Goal: Task Accomplishment & Management: Manage account settings

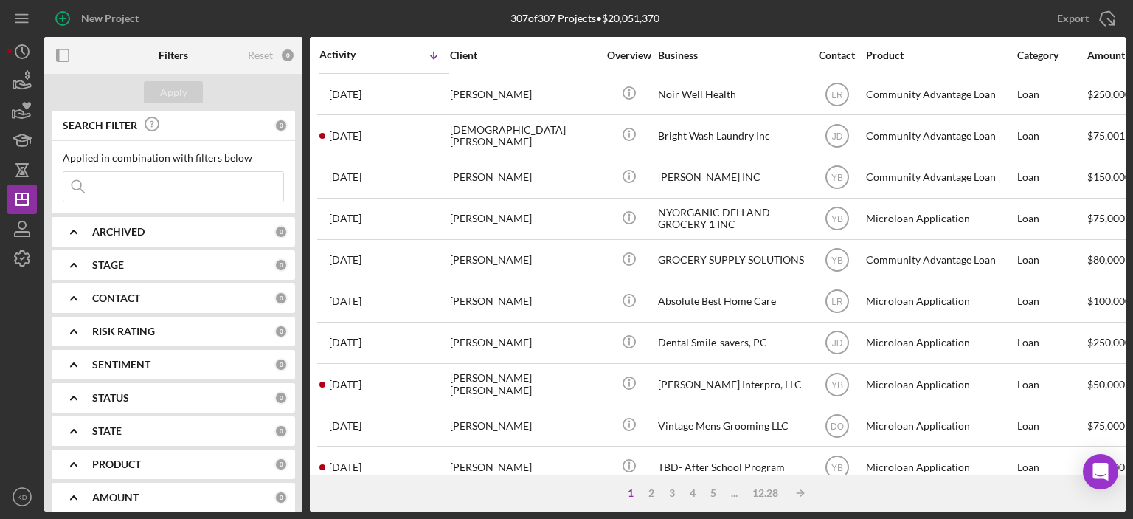
scroll to position [652, 0]
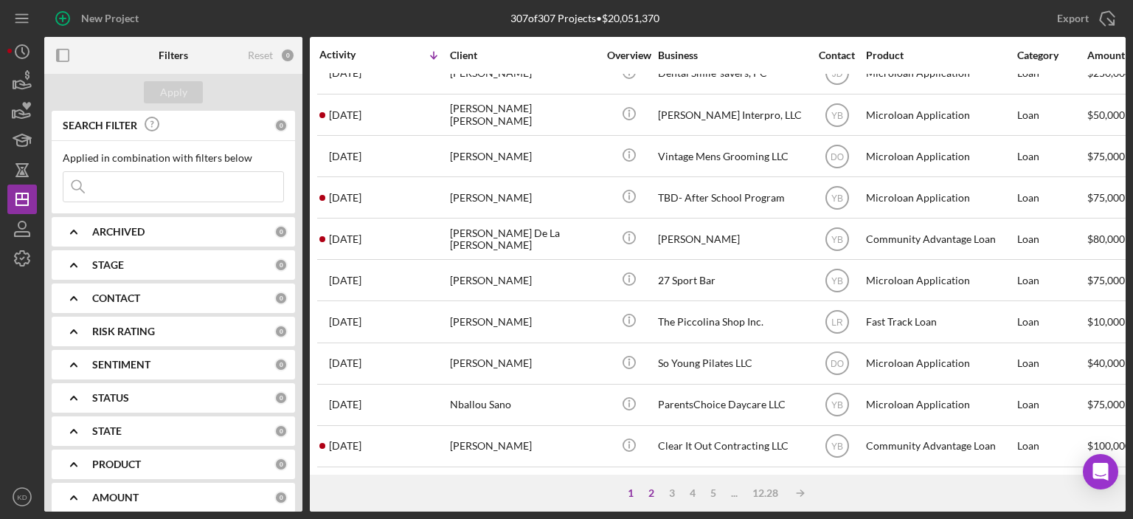
click at [651, 490] on div "2" at bounding box center [651, 493] width 21 height 12
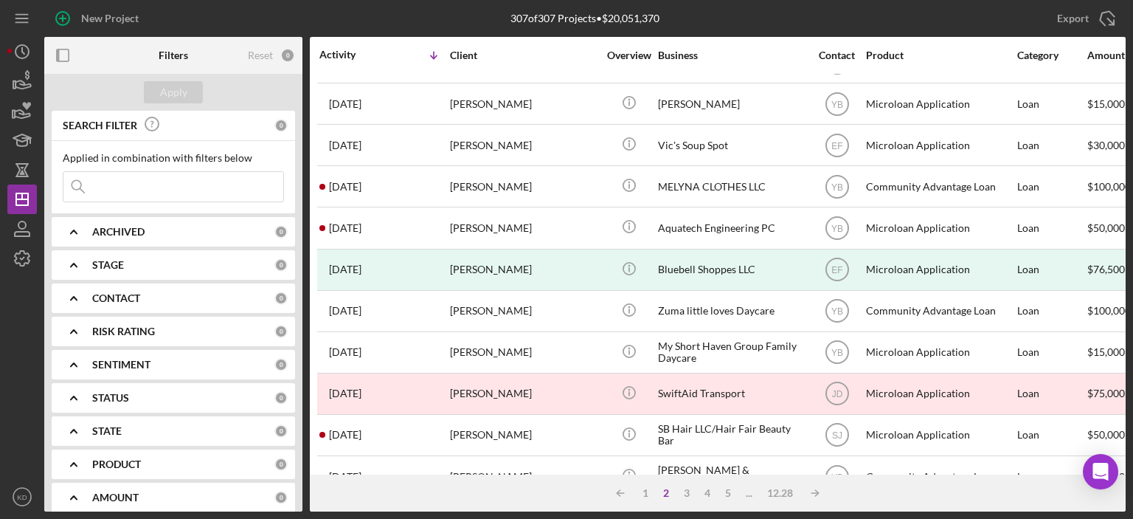
scroll to position [0, 0]
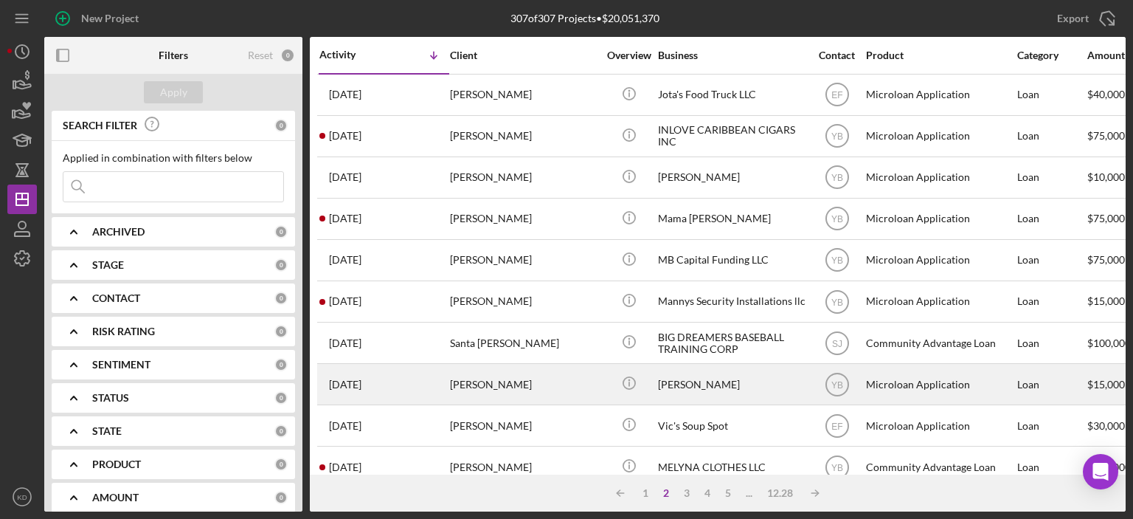
click at [522, 379] on div "[PERSON_NAME]" at bounding box center [524, 383] width 148 height 39
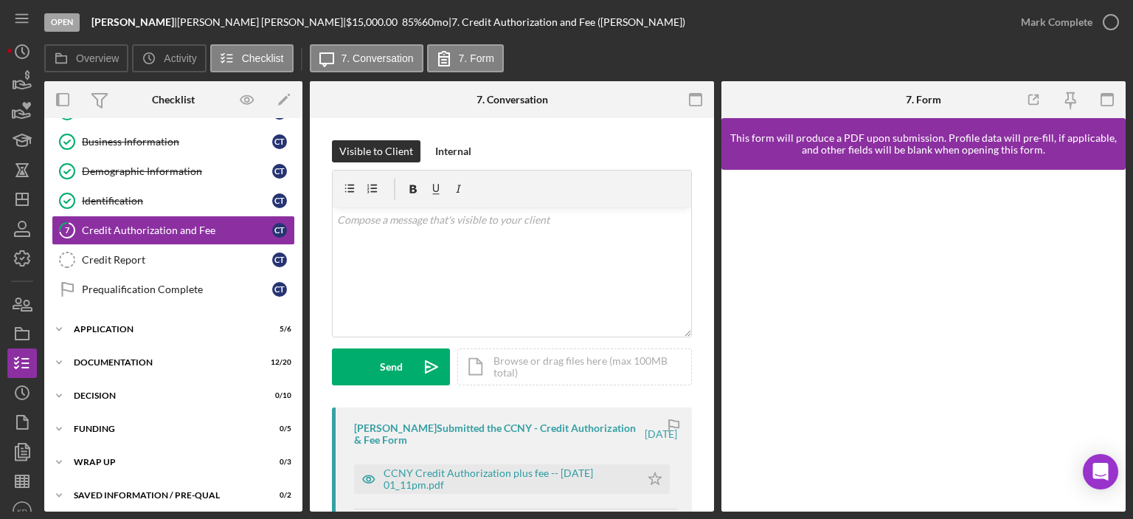
scroll to position [121, 0]
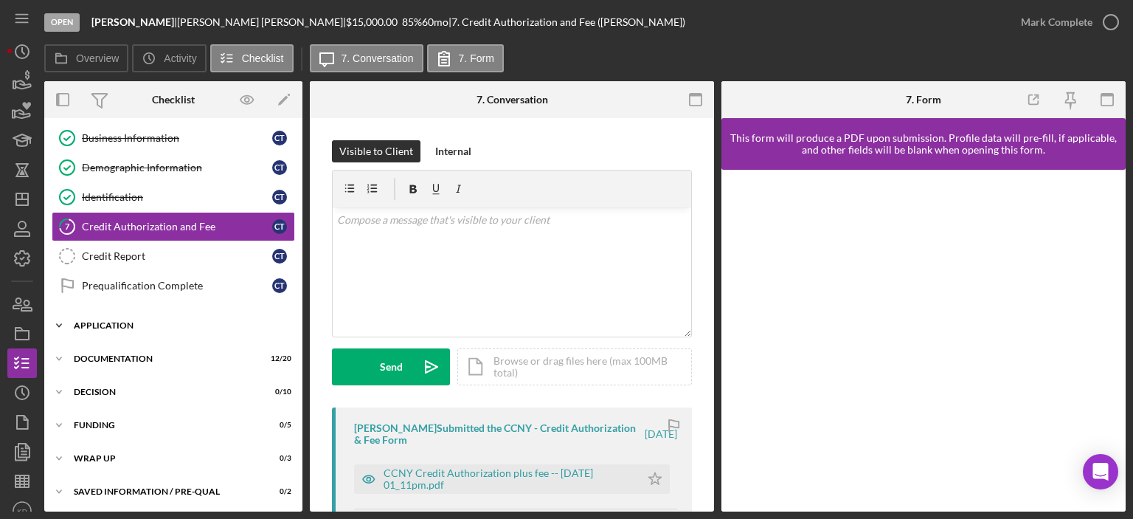
click at [57, 319] on icon "Icon/Expander" at bounding box center [59, 326] width 30 height 30
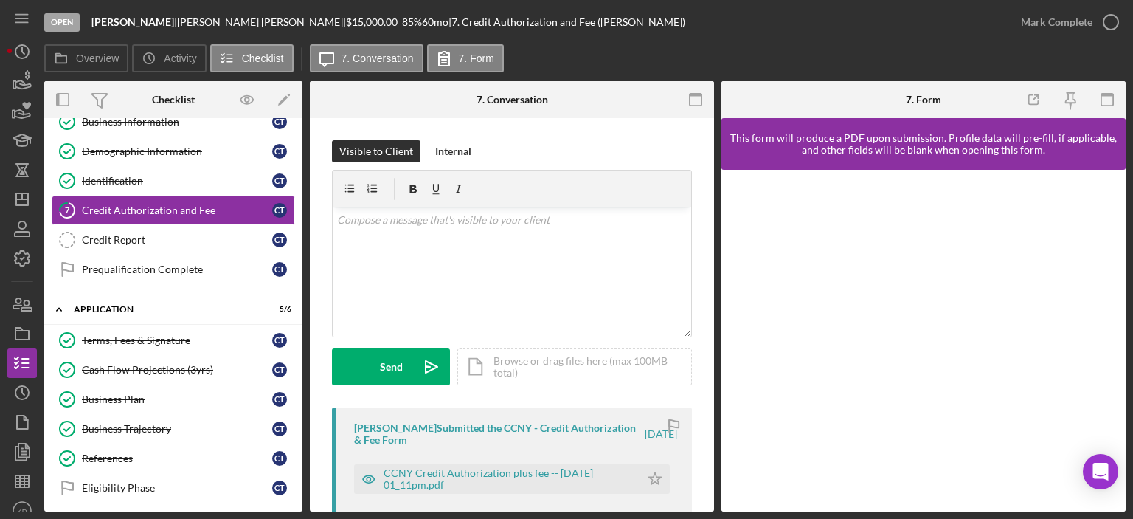
scroll to position [51, 0]
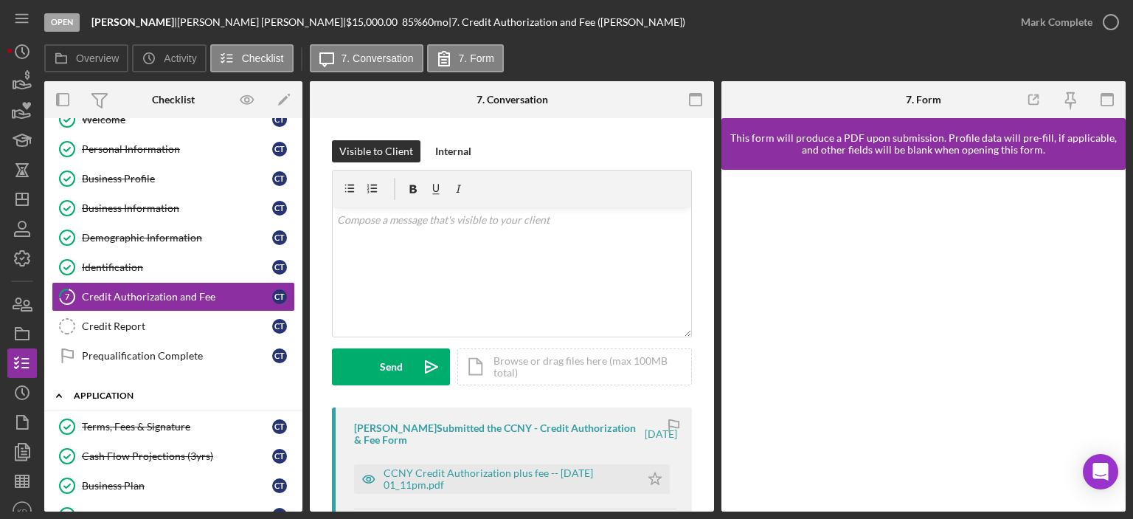
click at [57, 391] on icon "Icon/Expander" at bounding box center [59, 396] width 30 height 30
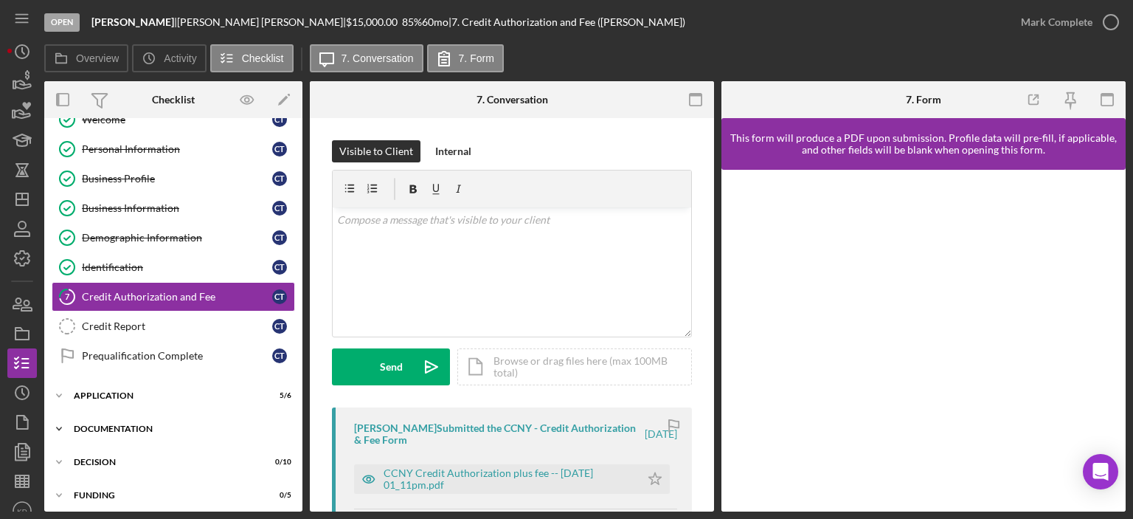
click at [59, 422] on icon "Icon/Expander" at bounding box center [59, 429] width 30 height 30
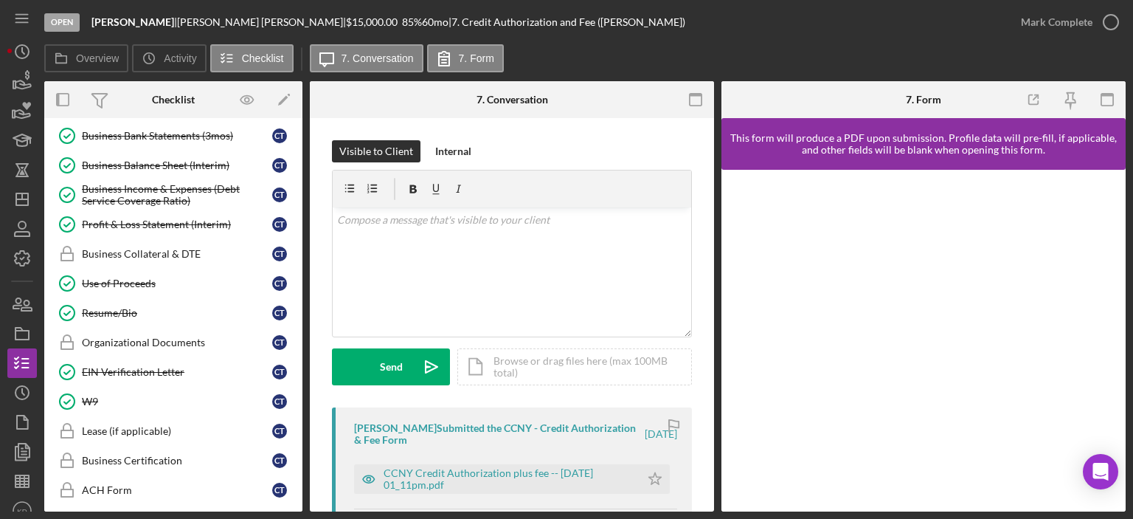
scroll to position [575, 0]
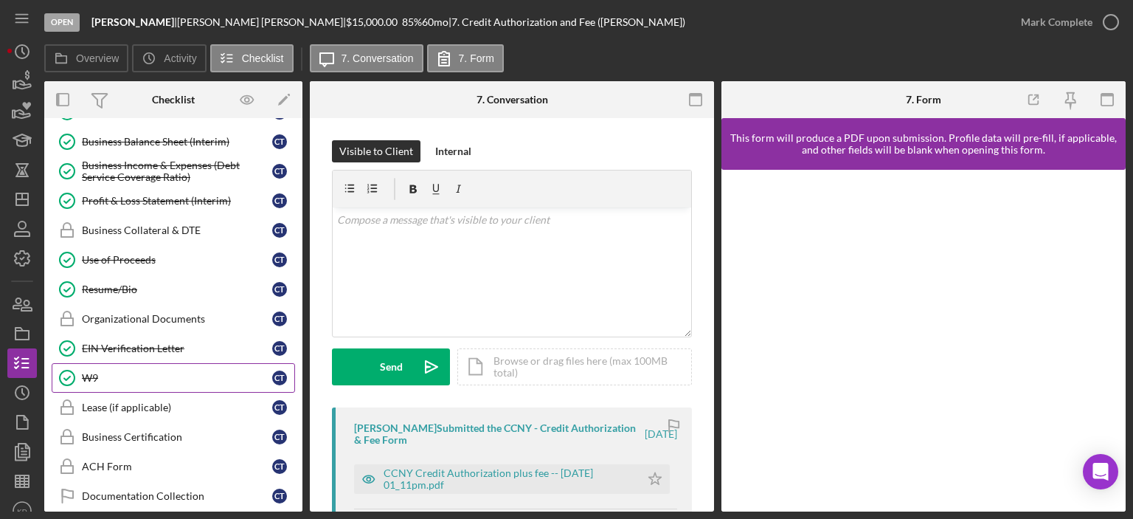
click at [87, 372] on div "W9" at bounding box center [177, 378] width 190 height 12
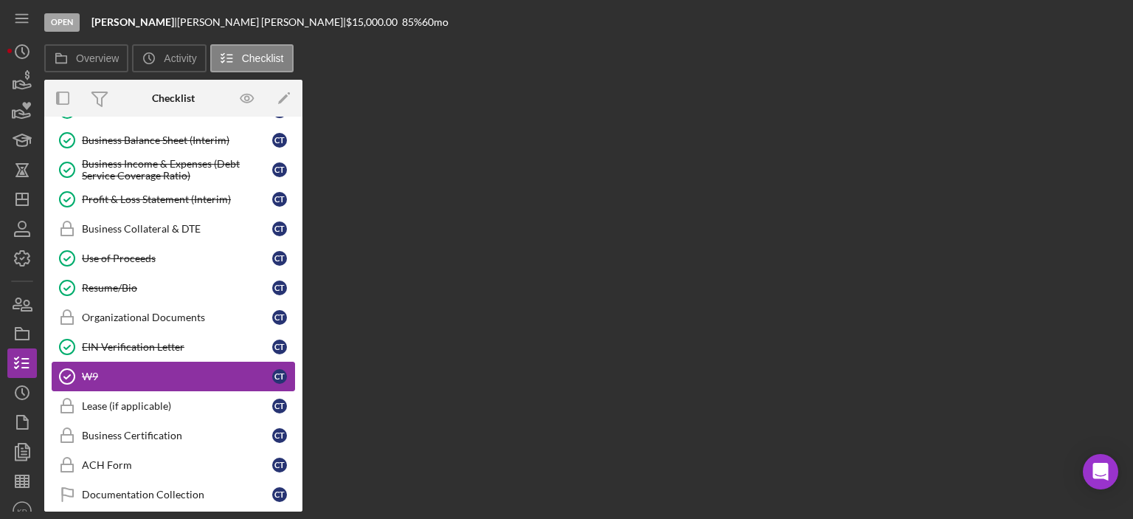
click at [87, 370] on div "W9" at bounding box center [177, 376] width 190 height 12
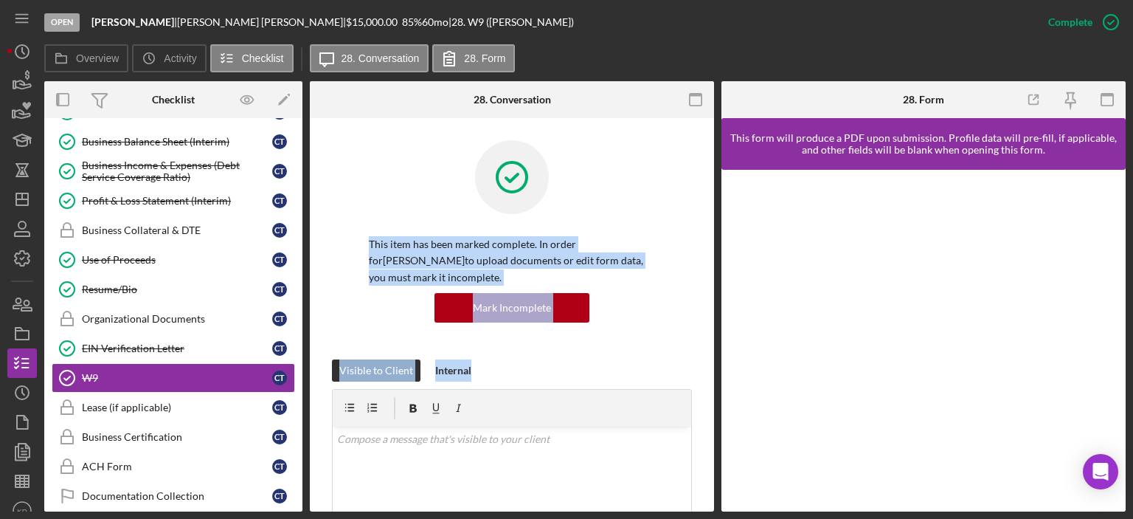
drag, startPoint x: 714, startPoint y: 235, endPoint x: 713, endPoint y: 341, distance: 105.5
click at [712, 394] on div "Overview Internal Workflow Stage Open Icon/Dropdown Arrow Archive (can unarchiv…" at bounding box center [585, 296] width 1082 height 430
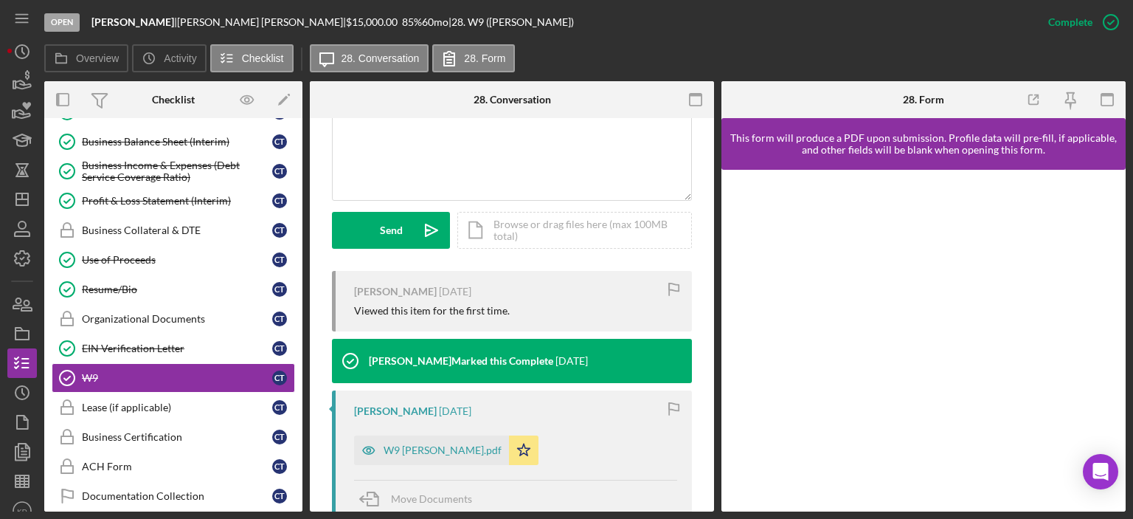
scroll to position [494, 0]
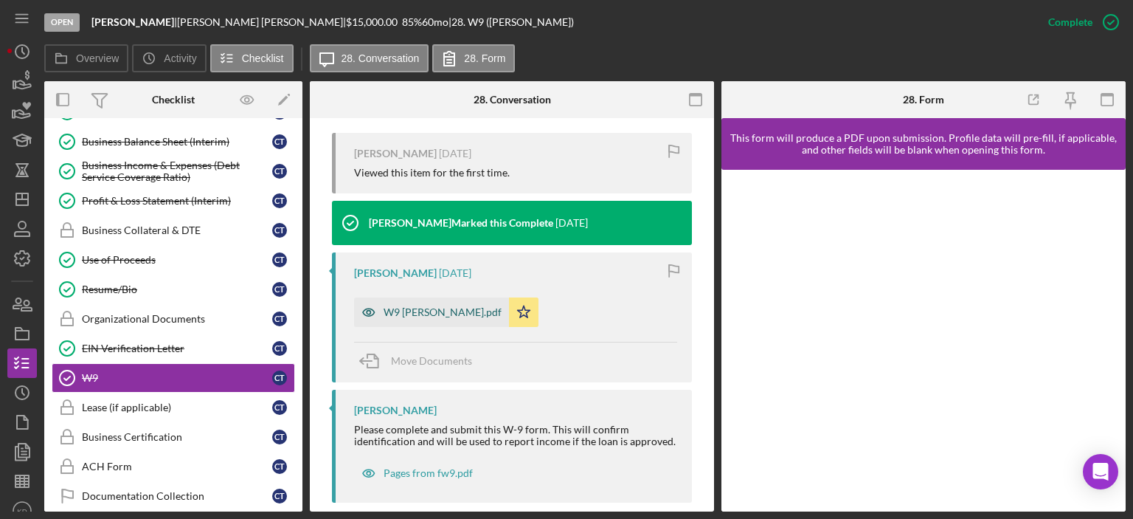
click at [451, 310] on div "W9 [PERSON_NAME].pdf" at bounding box center [443, 312] width 118 height 12
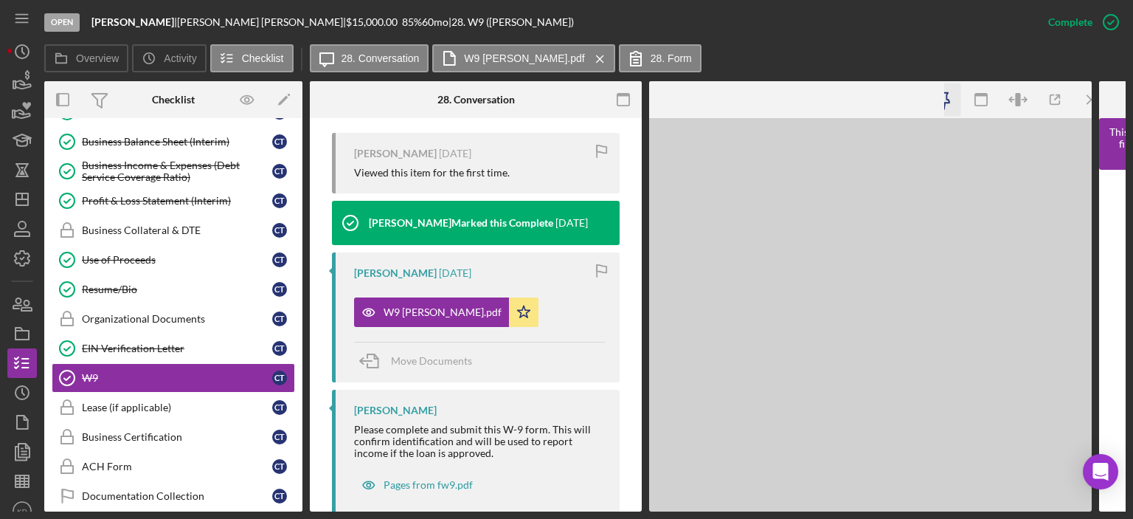
scroll to position [511, 0]
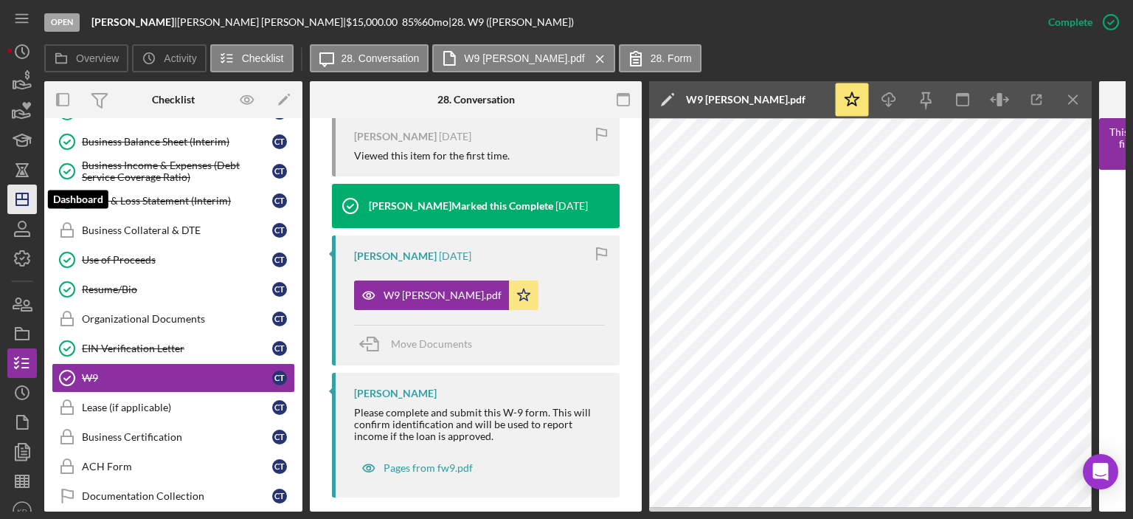
click at [10, 192] on icon "Icon/Dashboard" at bounding box center [22, 199] width 37 height 37
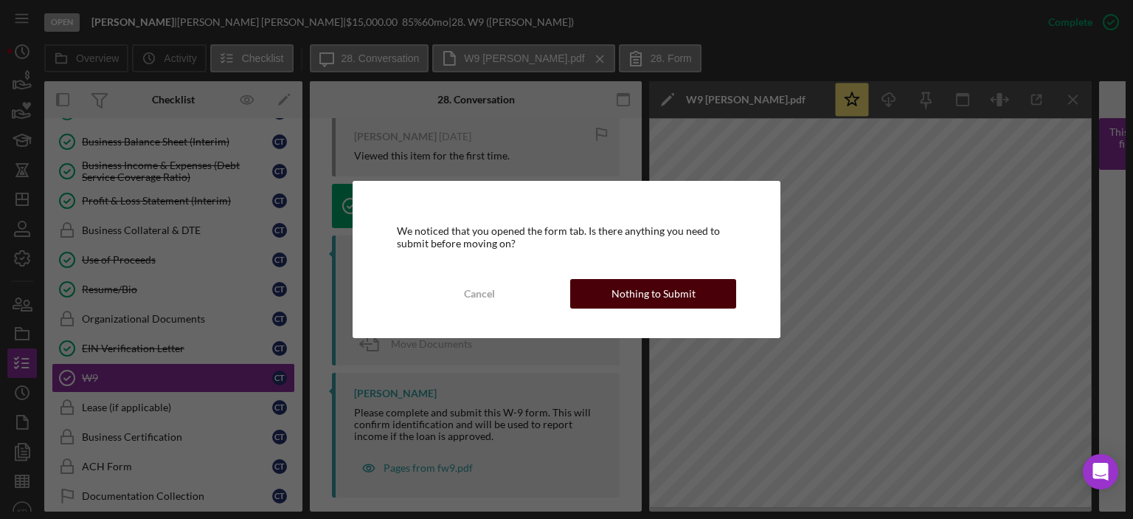
click at [646, 298] on div "Nothing to Submit" at bounding box center [654, 294] width 84 height 30
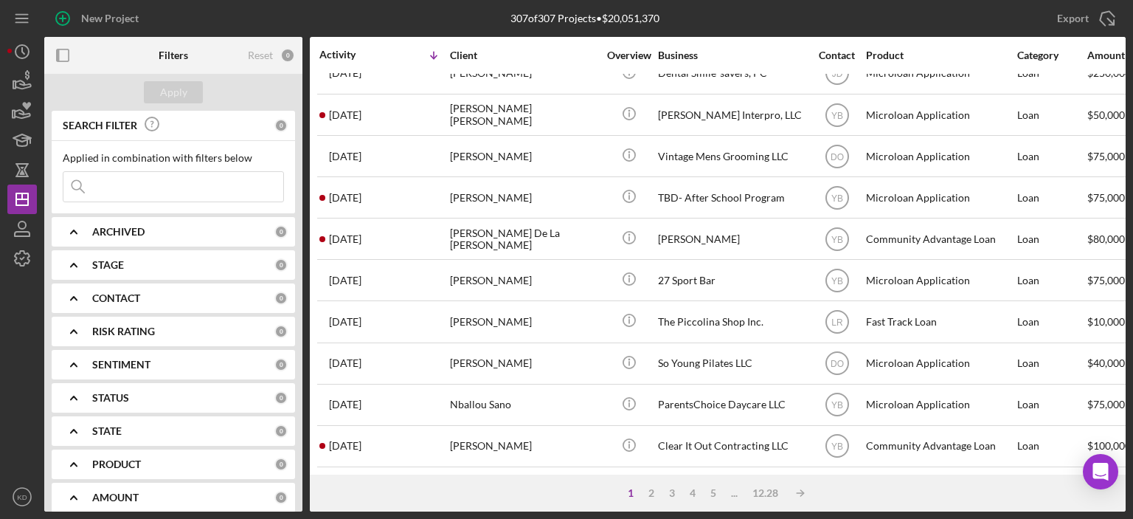
scroll to position [652, 0]
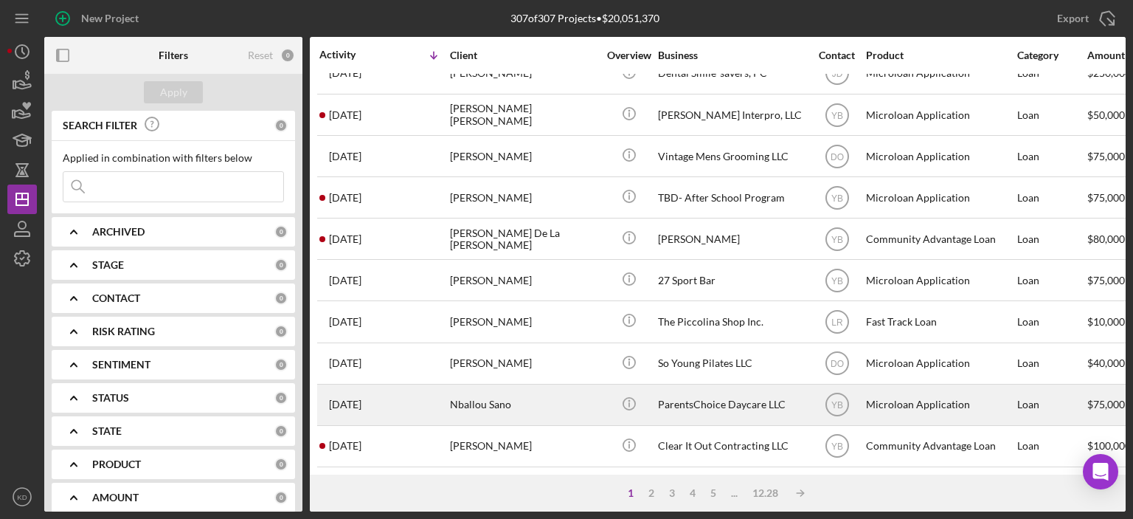
click at [672, 387] on div "ParentsChoice Daycare LLC" at bounding box center [732, 404] width 148 height 39
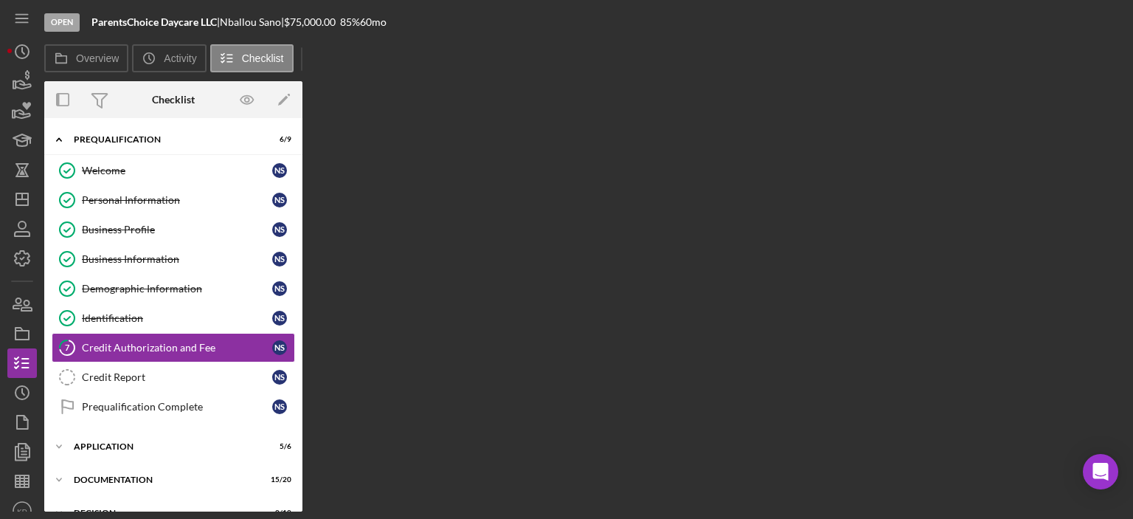
scroll to position [30, 0]
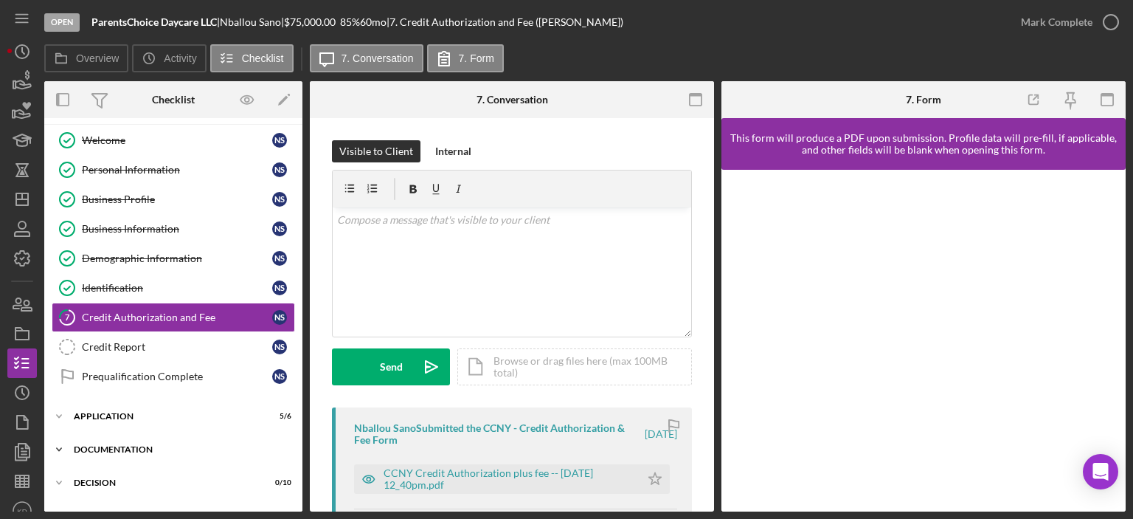
click at [60, 111] on polyline at bounding box center [59, 109] width 4 height 3
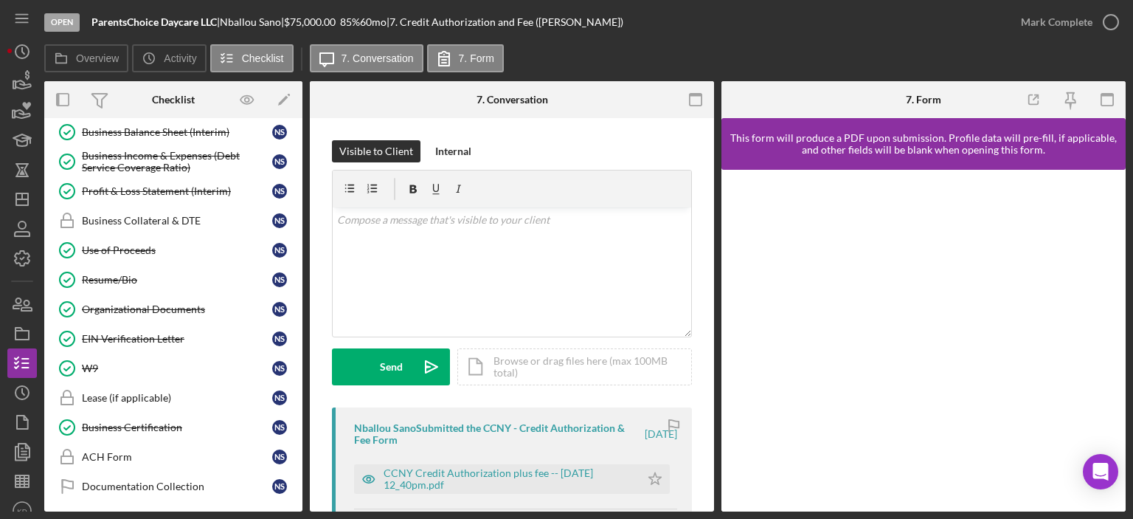
scroll to position [589, 0]
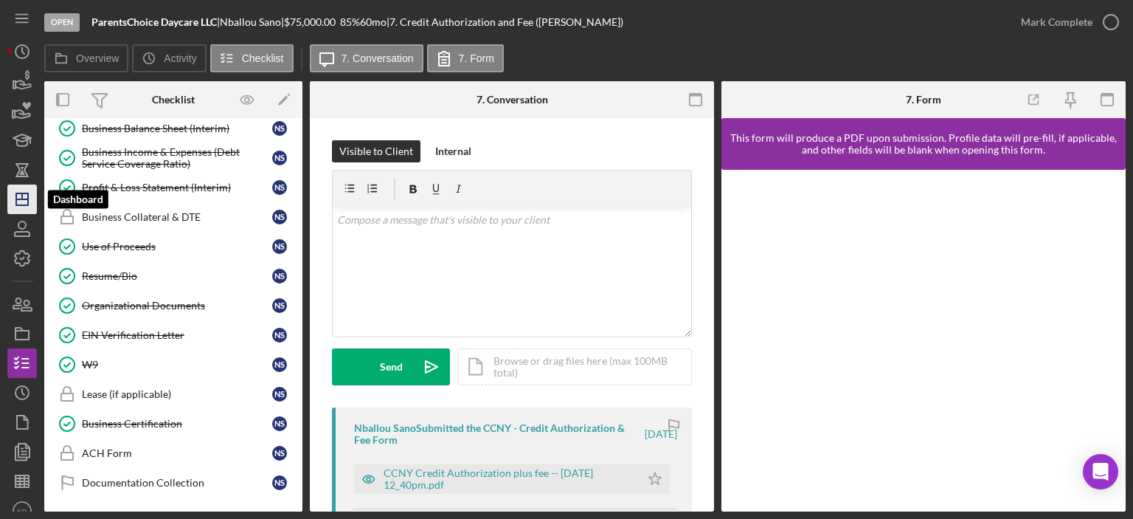
click at [24, 203] on icon "Icon/Dashboard" at bounding box center [22, 199] width 37 height 37
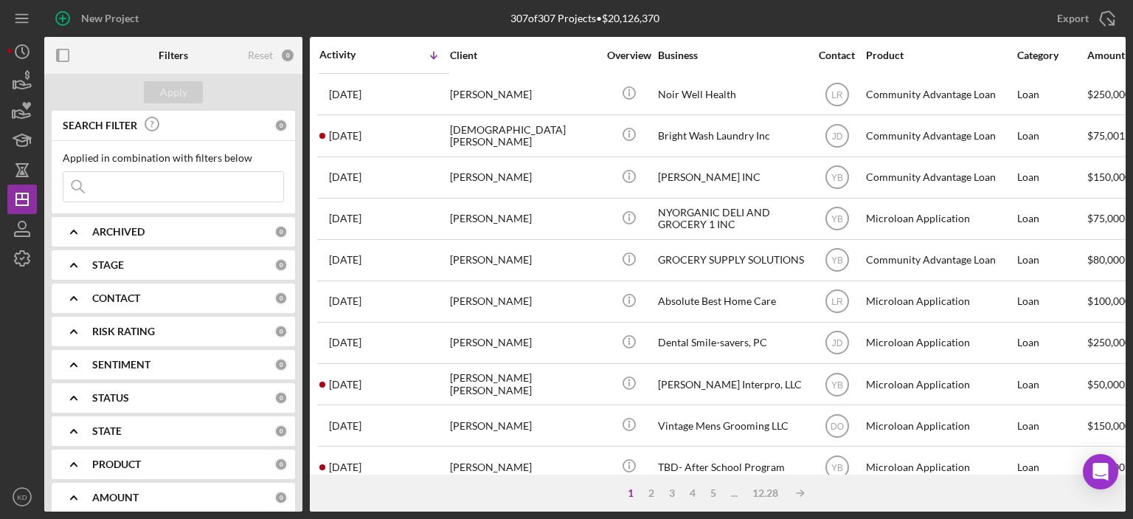
scroll to position [652, 0]
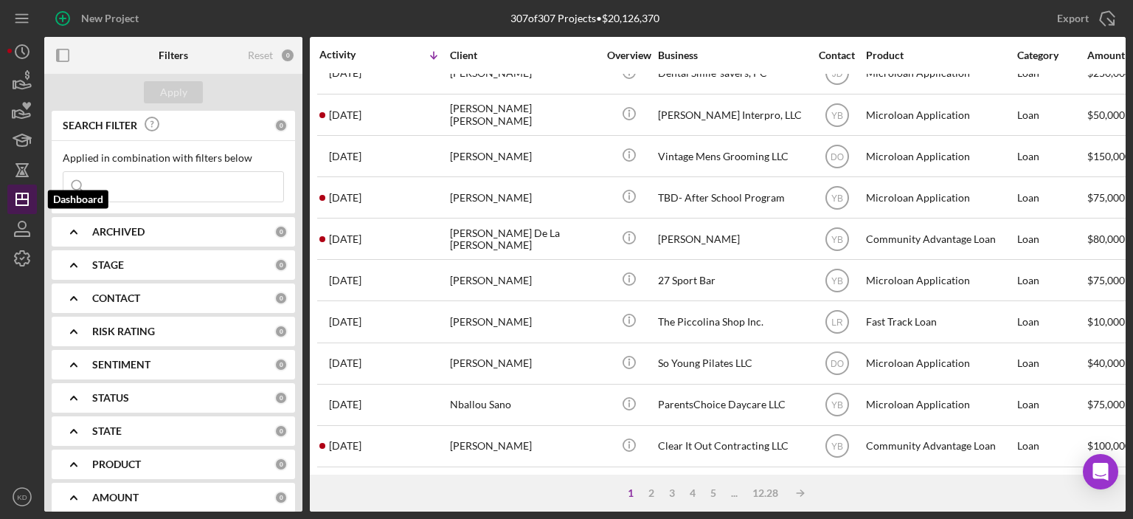
click at [21, 199] on line "button" at bounding box center [22, 199] width 12 height 0
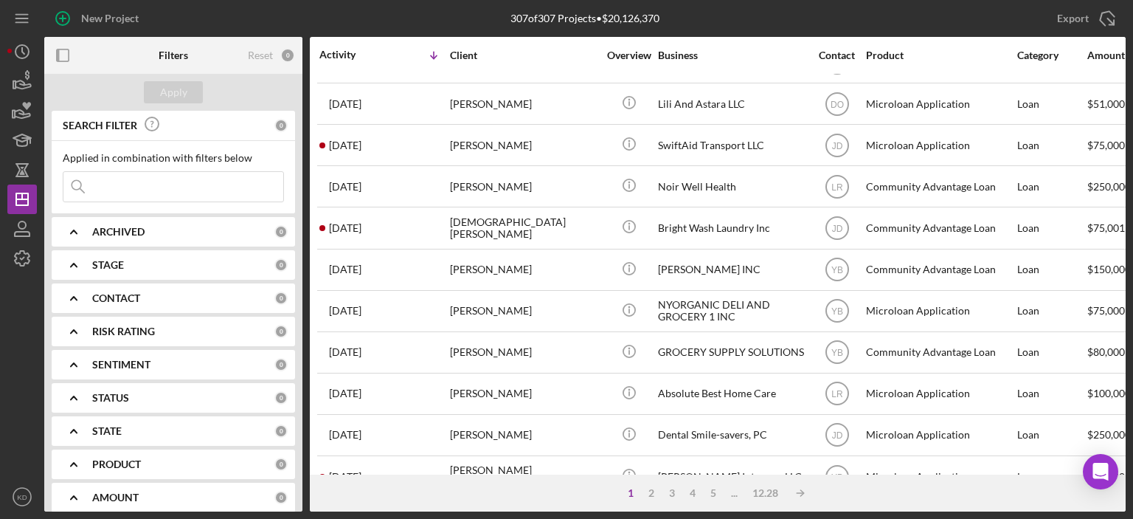
scroll to position [30, 0]
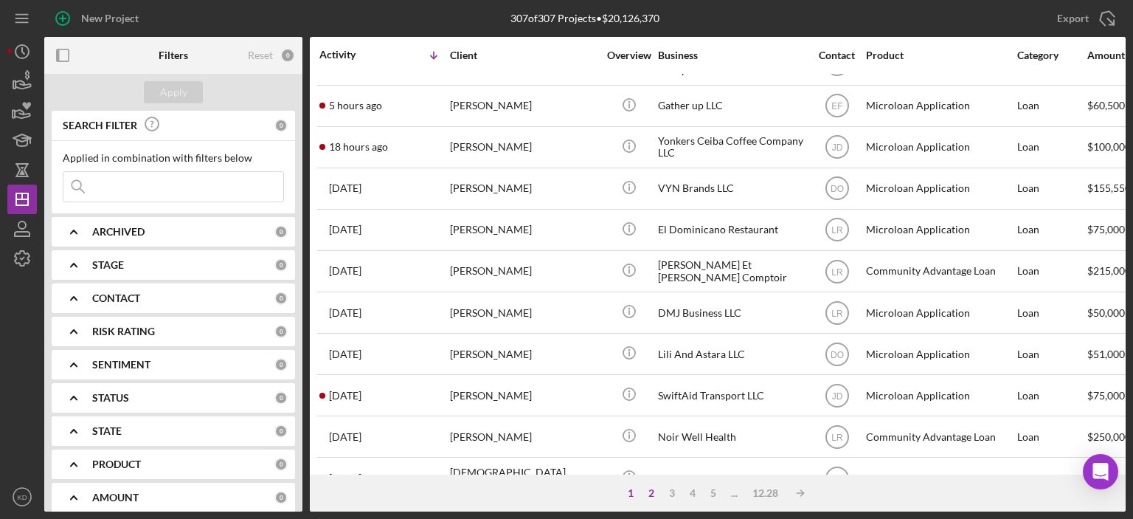
click at [649, 491] on div "2" at bounding box center [651, 493] width 21 height 12
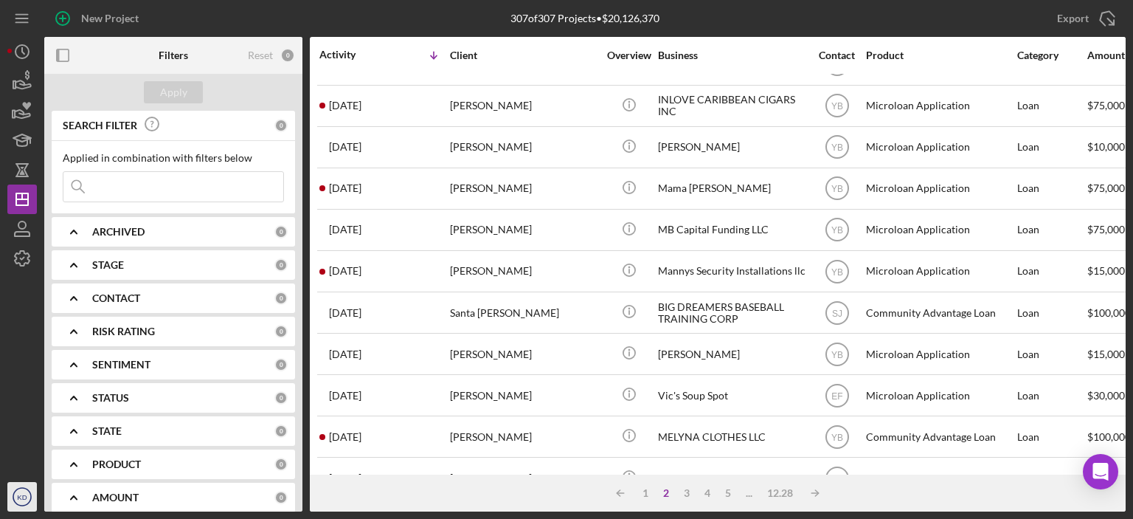
click at [20, 497] on text "KD" at bounding box center [22, 497] width 10 height 8
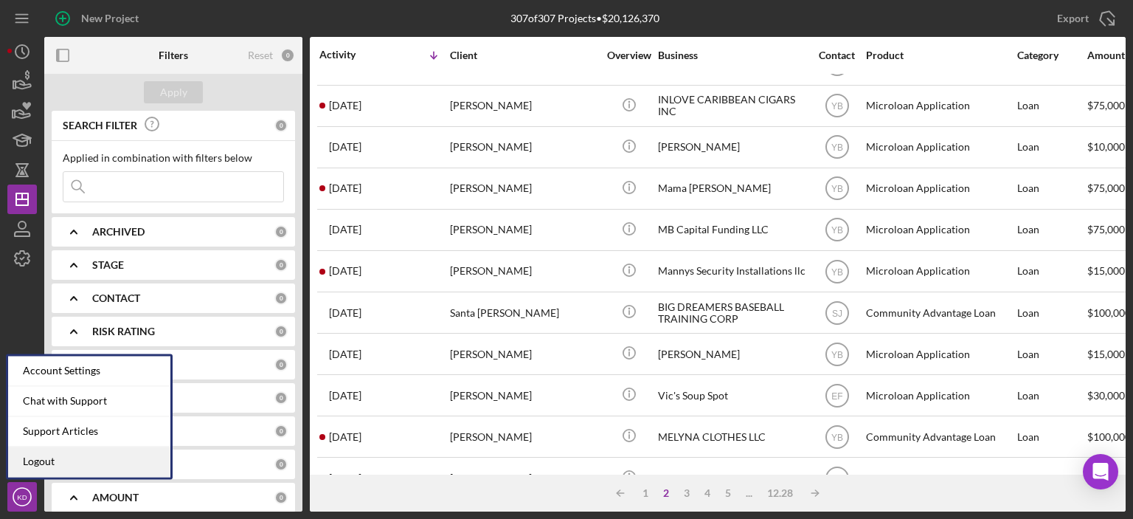
click at [41, 462] on link "Logout" at bounding box center [89, 461] width 162 height 30
